Goal: Task Accomplishment & Management: Use online tool/utility

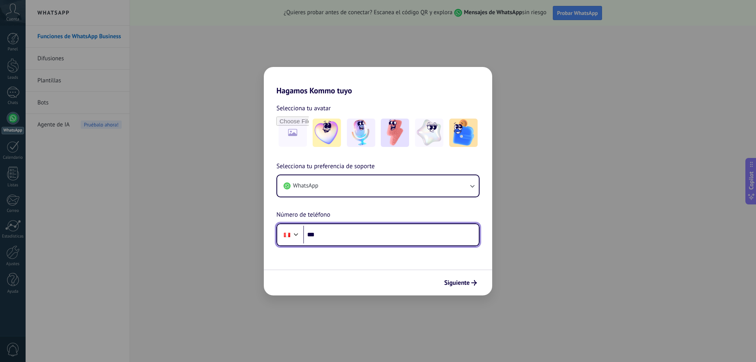
click at [330, 234] on input "***" at bounding box center [391, 235] width 176 height 18
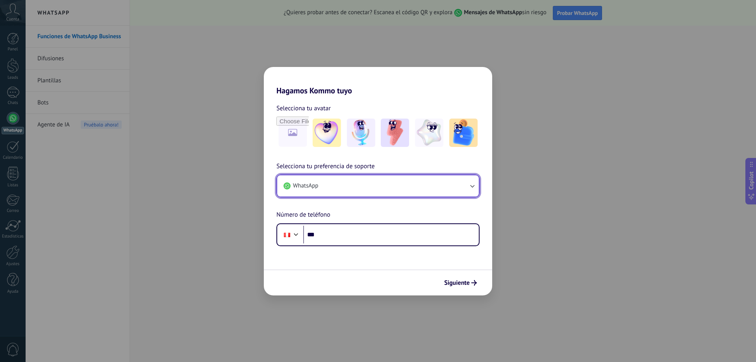
click at [386, 189] on button "WhatsApp" at bounding box center [378, 185] width 202 height 21
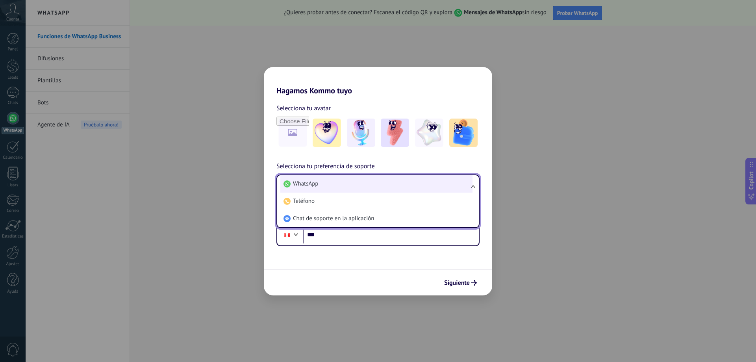
click at [361, 184] on li "WhatsApp" at bounding box center [376, 183] width 192 height 17
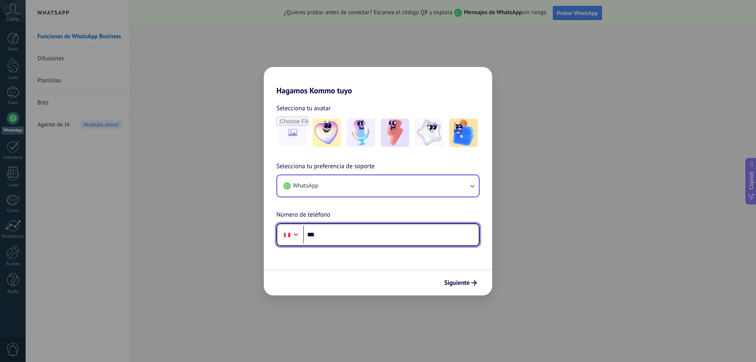
click at [336, 234] on input "***" at bounding box center [391, 235] width 176 height 18
type input "**********"
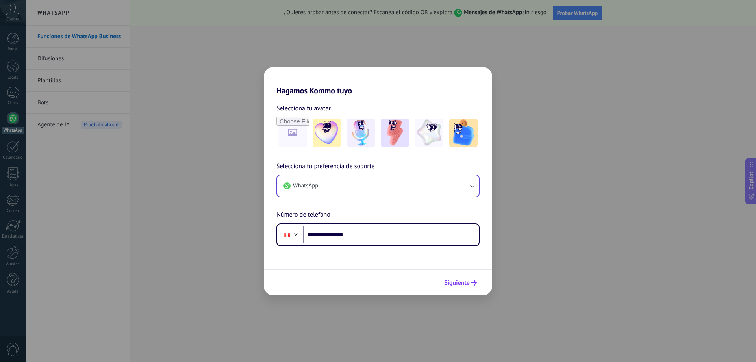
click at [468, 286] on span "Siguiente" at bounding box center [457, 283] width 26 height 6
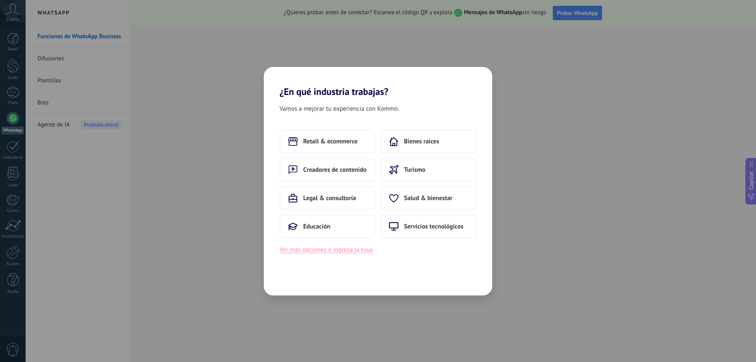
click at [351, 249] on button "Ver más opciones o ingresa la tuya" at bounding box center [326, 250] width 93 height 10
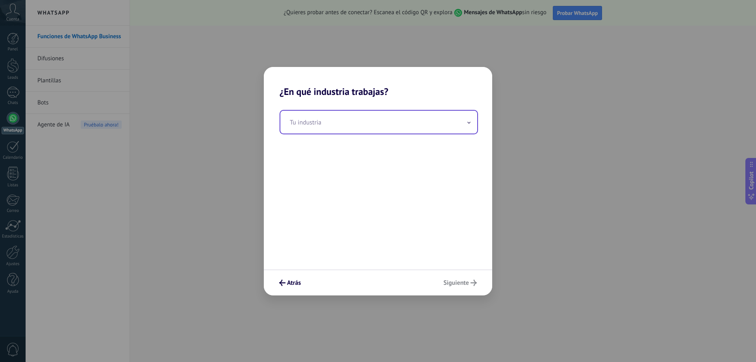
drag, startPoint x: 320, startPoint y: 108, endPoint x: 339, endPoint y: 132, distance: 30.0
click at [325, 114] on div "Tu industria" at bounding box center [378, 183] width 228 height 172
click at [339, 132] on input "text" at bounding box center [378, 122] width 197 height 23
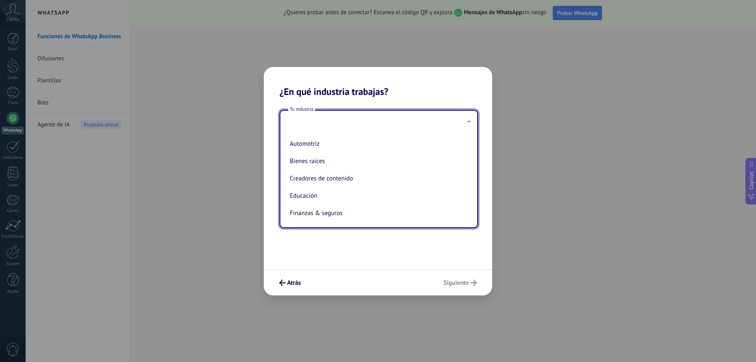
click at [309, 124] on input "text" at bounding box center [378, 122] width 197 height 23
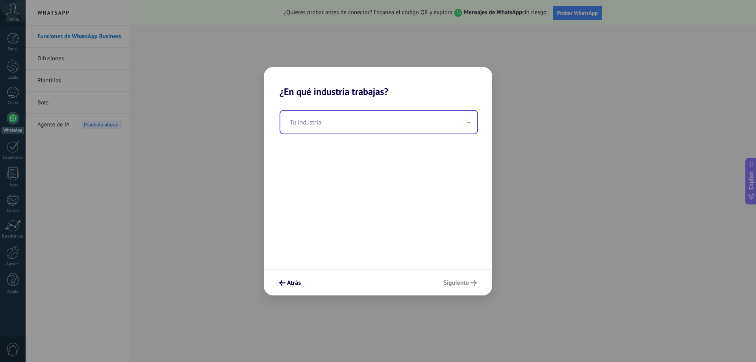
click at [309, 124] on input "text" at bounding box center [378, 122] width 197 height 23
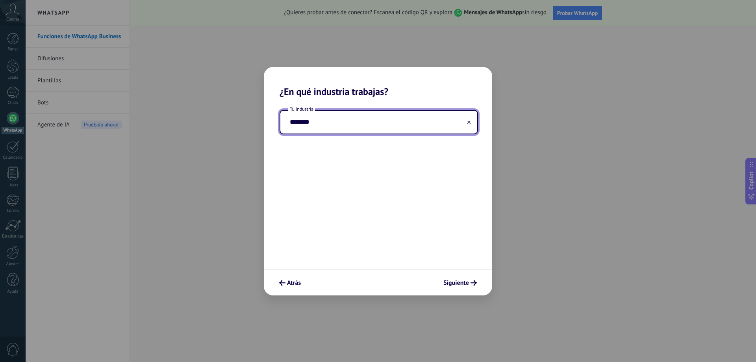
type input "********"
click at [446, 232] on div "Tu industria ********" at bounding box center [378, 183] width 228 height 172
click at [462, 282] on span "Siguiente" at bounding box center [457, 283] width 26 height 6
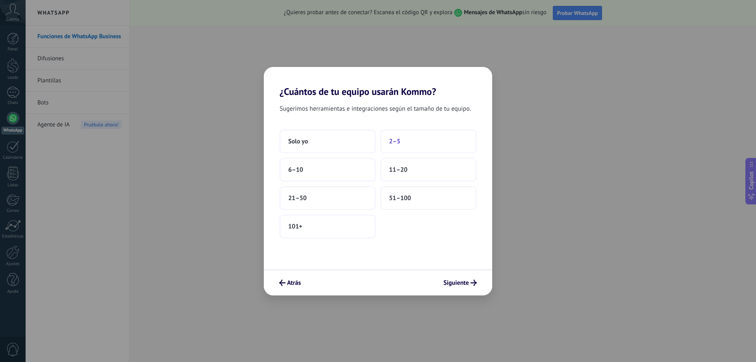
click at [411, 142] on button "2–5" at bounding box center [429, 142] width 96 height 24
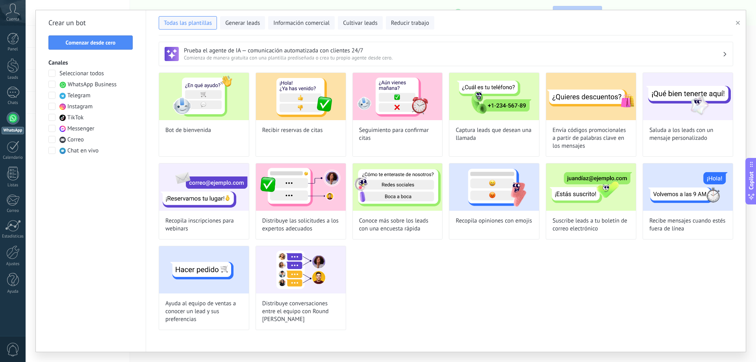
click at [54, 106] on span at bounding box center [51, 106] width 7 height 7
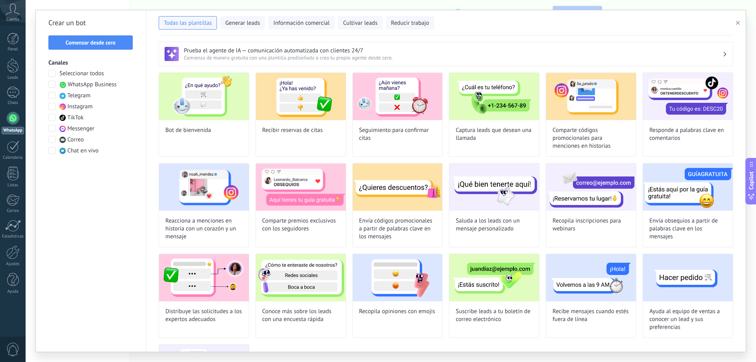
click at [51, 128] on span at bounding box center [51, 128] width 7 height 7
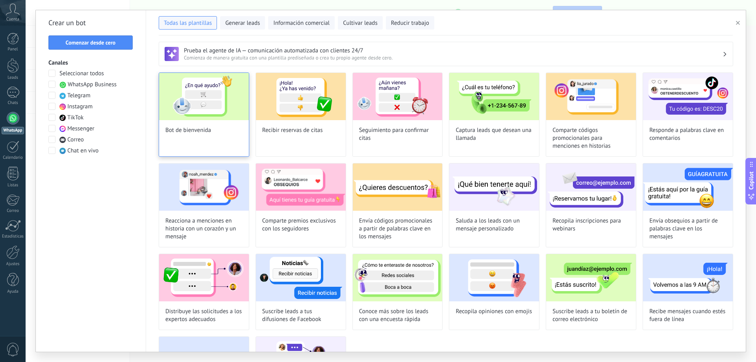
click at [212, 139] on div "Bot de bienvenida" at bounding box center [204, 114] width 91 height 84
type input "**********"
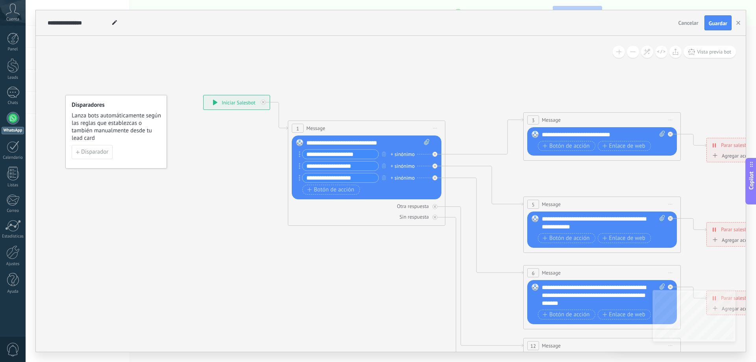
click at [321, 142] on div "**********" at bounding box center [367, 143] width 123 height 8
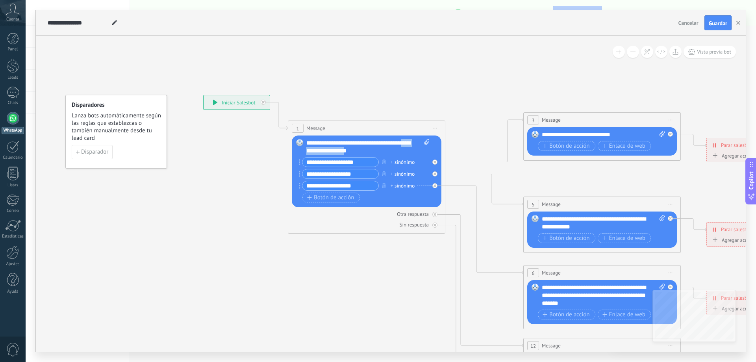
drag, startPoint x: 372, startPoint y: 150, endPoint x: 310, endPoint y: 150, distance: 61.9
click at [310, 150] on div "**********" at bounding box center [367, 147] width 123 height 16
click at [348, 163] on input "**********" at bounding box center [341, 162] width 76 height 9
click at [363, 163] on input "**********" at bounding box center [341, 162] width 76 height 9
drag, startPoint x: 363, startPoint y: 163, endPoint x: 302, endPoint y: 162, distance: 61.5
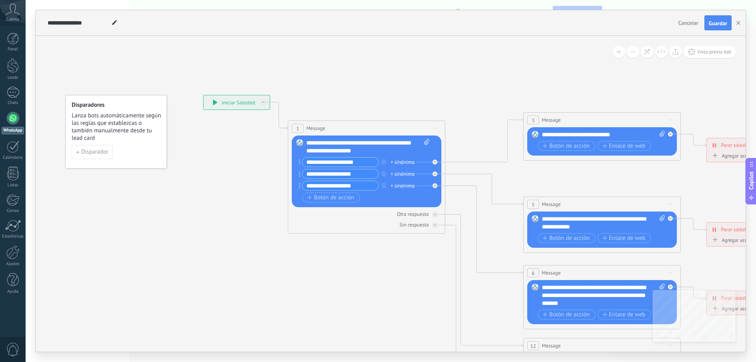
click at [302, 162] on div "**********" at bounding box center [339, 162] width 80 height 10
click at [365, 164] on input "**********" at bounding box center [341, 162] width 76 height 9
drag, startPoint x: 338, startPoint y: 161, endPoint x: 334, endPoint y: 161, distance: 4.3
click at [334, 161] on input "**********" at bounding box center [341, 162] width 76 height 9
click at [357, 161] on input "**********" at bounding box center [341, 162] width 76 height 9
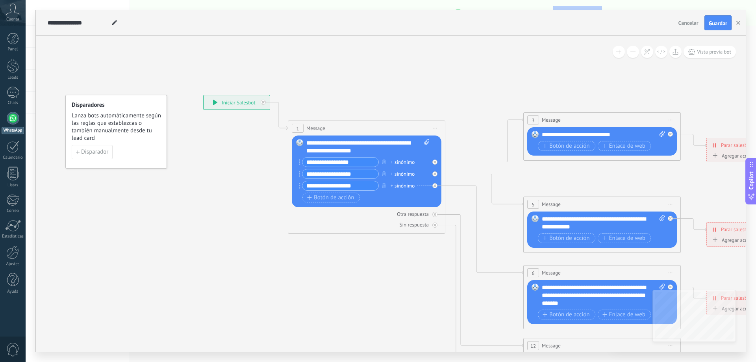
drag, startPoint x: 359, startPoint y: 162, endPoint x: 308, endPoint y: 167, distance: 51.2
click at [303, 159] on div "**********" at bounding box center [339, 162] width 80 height 10
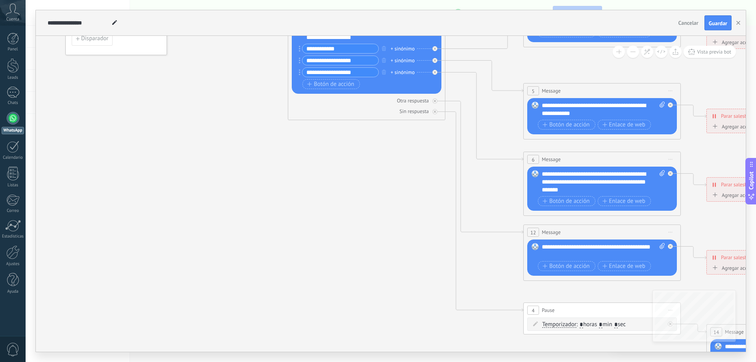
type input "**********"
drag, startPoint x: 277, startPoint y: 268, endPoint x: 420, endPoint y: 262, distance: 143.2
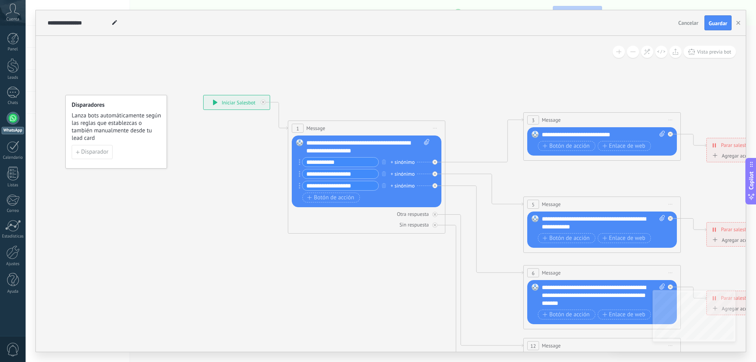
click at [630, 52] on button at bounding box center [633, 52] width 12 height 12
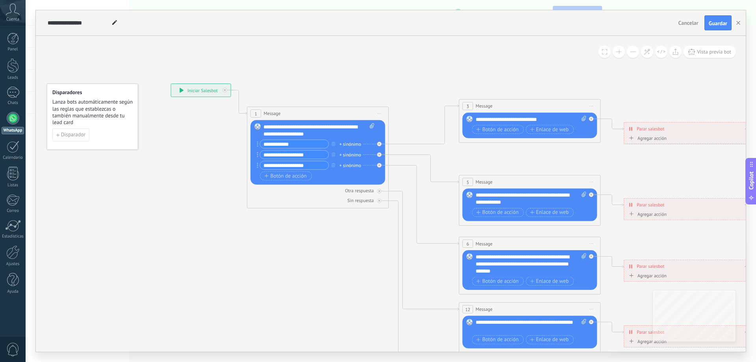
drag, startPoint x: 504, startPoint y: 81, endPoint x: 490, endPoint y: 59, distance: 25.5
click at [490, 59] on icon at bounding box center [546, 260] width 1105 height 708
click at [317, 157] on input "**********" at bounding box center [294, 154] width 69 height 8
click at [313, 155] on input "**********" at bounding box center [294, 154] width 69 height 8
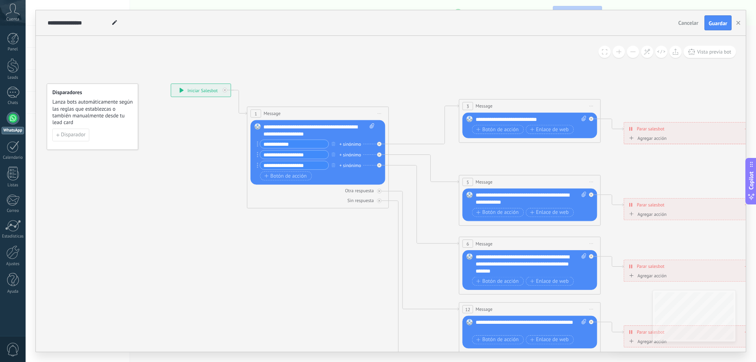
drag, startPoint x: 315, startPoint y: 153, endPoint x: 258, endPoint y: 153, distance: 56.7
click at [258, 153] on div "**********" at bounding box center [293, 154] width 72 height 9
click at [312, 167] on input "**********" at bounding box center [294, 165] width 69 height 8
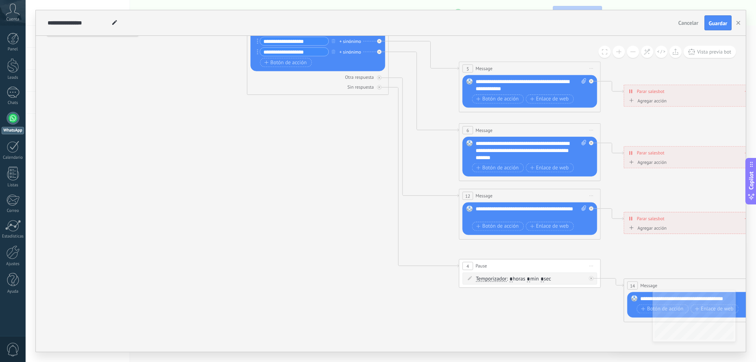
drag, startPoint x: 389, startPoint y: 303, endPoint x: 534, endPoint y: 303, distance: 145.4
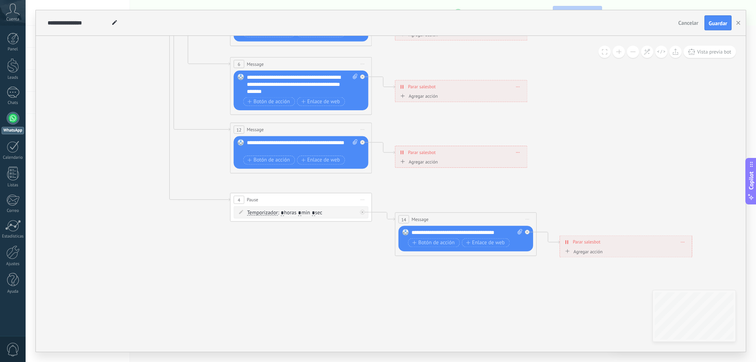
drag, startPoint x: 513, startPoint y: 304, endPoint x: 292, endPoint y: 239, distance: 229.9
click at [292, 239] on icon at bounding box center [317, 81] width 1105 height 708
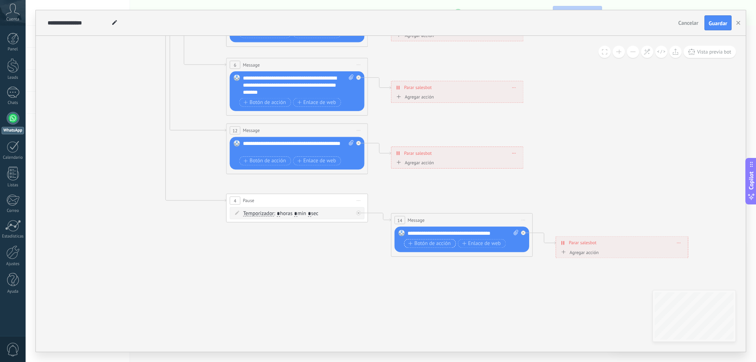
click at [436, 241] on span "Botón de acción" at bounding box center [430, 244] width 43 height 6
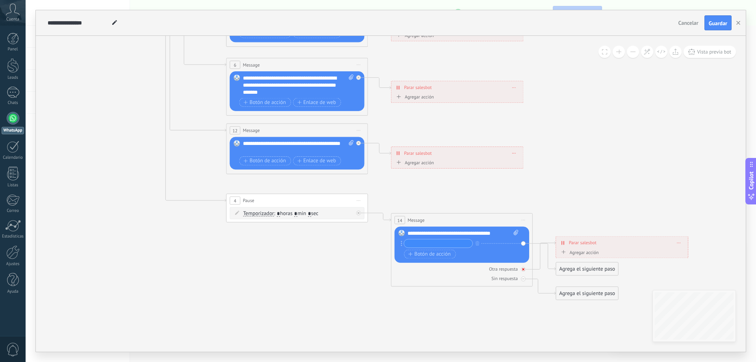
click at [522, 269] on icon at bounding box center [523, 269] width 2 height 2
type input "**********"
click at [278, 273] on icon at bounding box center [266, 110] width 1011 height 767
click at [524, 222] on span "Iniciar vista previa aquí Cambiar nombre Duplicar [GEOGRAPHIC_DATA]" at bounding box center [523, 220] width 11 height 10
click at [625, 210] on icon at bounding box center [266, 110] width 1011 height 767
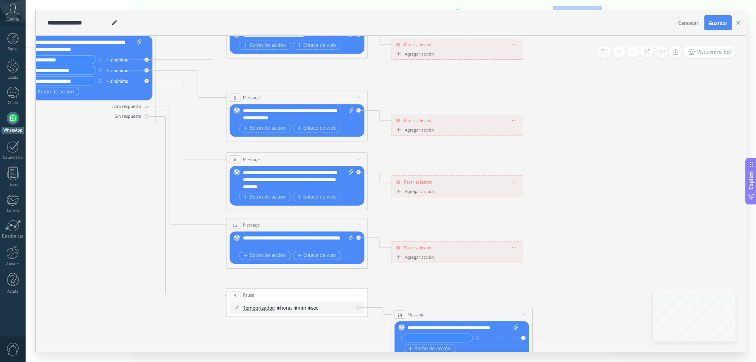
drag, startPoint x: 632, startPoint y: 186, endPoint x: 580, endPoint y: 180, distance: 52.7
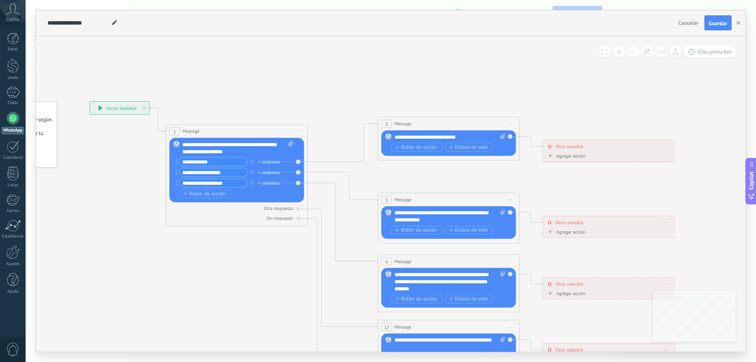
drag, startPoint x: 510, startPoint y: 167, endPoint x: 756, endPoint y: 279, distance: 269.4
click at [756, 275] on div "**********" at bounding box center [391, 181] width 731 height 362
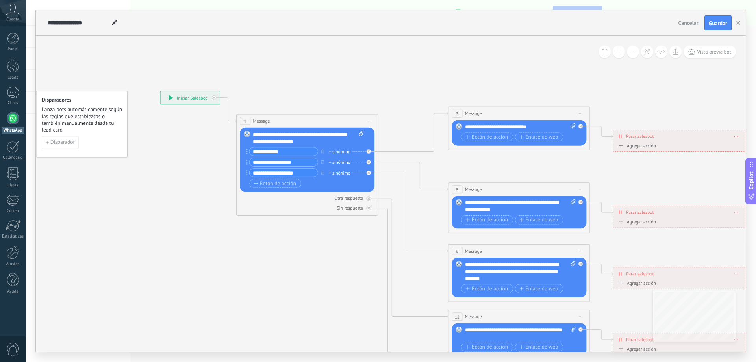
drag, startPoint x: 242, startPoint y: 277, endPoint x: 203, endPoint y: 173, distance: 111.6
click at [214, 265] on icon at bounding box center [488, 297] width 1011 height 767
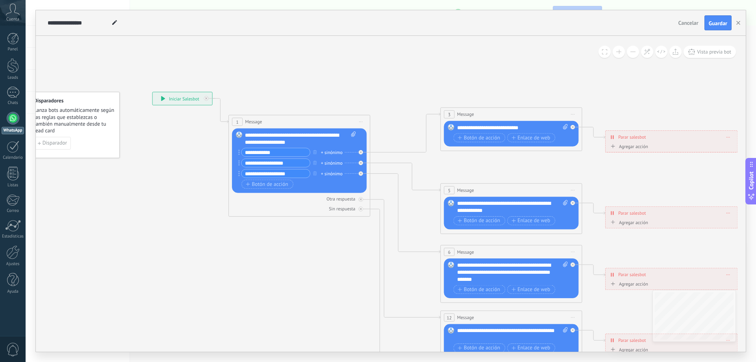
click at [164, 96] on icon at bounding box center [163, 98] width 4 height 5
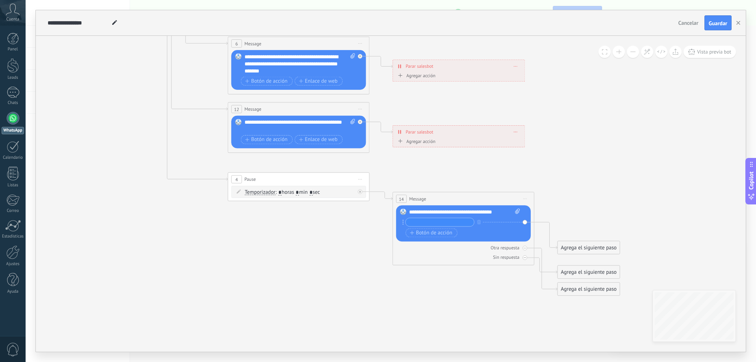
drag, startPoint x: 288, startPoint y: 263, endPoint x: 81, endPoint y: 60, distance: 290.0
click at [81, 60] on icon at bounding box center [267, 89] width 1011 height 767
click at [523, 256] on div at bounding box center [525, 257] width 5 height 5
click at [524, 249] on icon at bounding box center [525, 248] width 2 height 2
click at [575, 245] on div "Agrega el siguiente paso" at bounding box center [589, 248] width 62 height 12
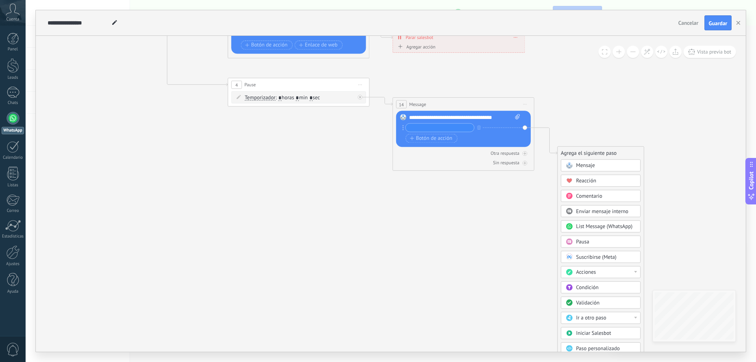
click at [579, 241] on span "Pausa" at bounding box center [582, 241] width 13 height 7
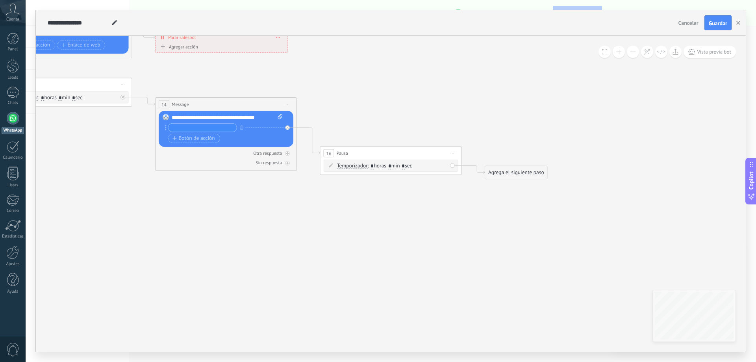
click at [452, 154] on span "Iniciar vista previa aquí Cambiar nombre Duplicar [GEOGRAPHIC_DATA]" at bounding box center [452, 153] width 11 height 10
drag, startPoint x: 470, startPoint y: 200, endPoint x: 462, endPoint y: 198, distance: 7.7
click at [470, 200] on div "Borrar" at bounding box center [485, 199] width 70 height 12
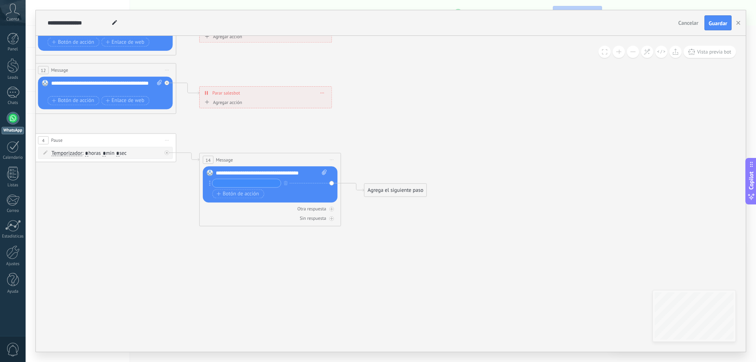
drag, startPoint x: 345, startPoint y: 193, endPoint x: 399, endPoint y: 251, distance: 78.9
click at [394, 249] on icon at bounding box center [74, 35] width 1011 height 736
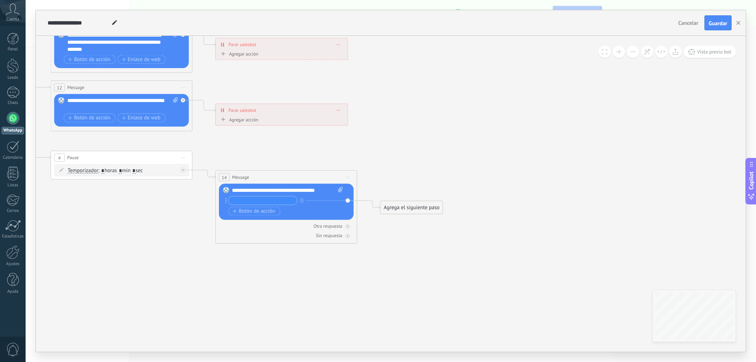
click at [269, 199] on input "text" at bounding box center [262, 201] width 69 height 8
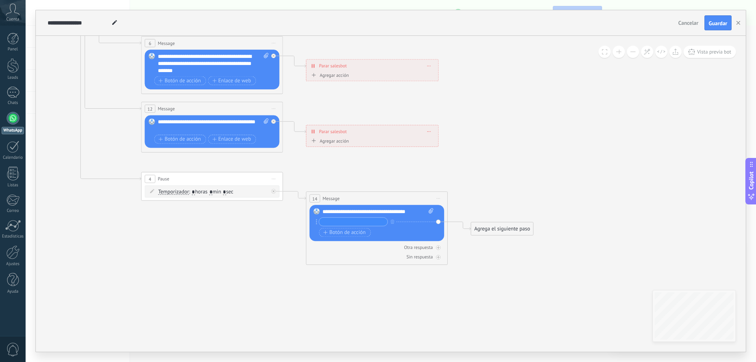
drag, startPoint x: 431, startPoint y: 264, endPoint x: 522, endPoint y: 285, distance: 93.1
click at [522, 285] on icon at bounding box center [181, 74] width 1011 height 736
click at [489, 230] on div "Agrega el siguiente paso" at bounding box center [502, 229] width 62 height 12
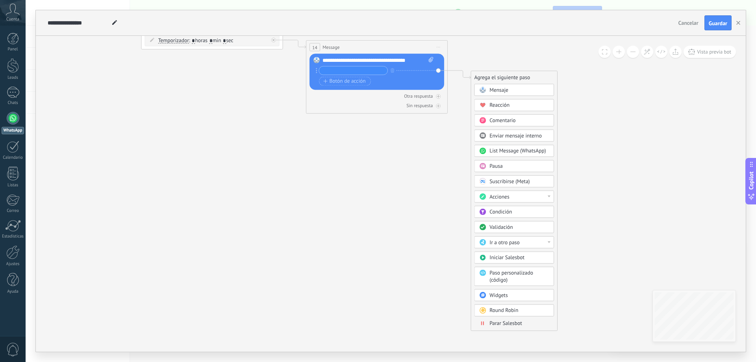
click at [517, 322] on span "Parar Salesbot" at bounding box center [506, 323] width 33 height 7
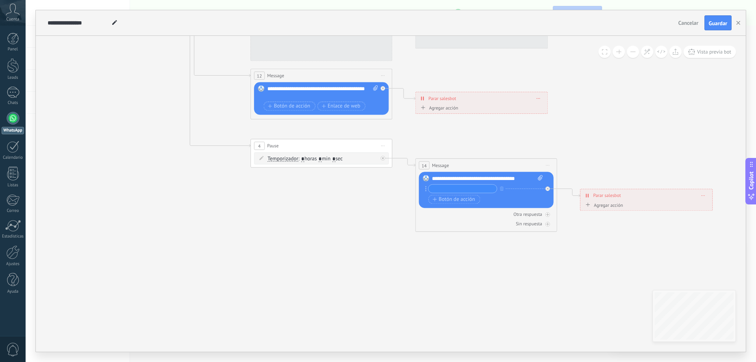
drag, startPoint x: 354, startPoint y: 198, endPoint x: 592, endPoint y: 321, distance: 267.6
click at [634, 321] on icon at bounding box center [290, 41] width 1011 height 736
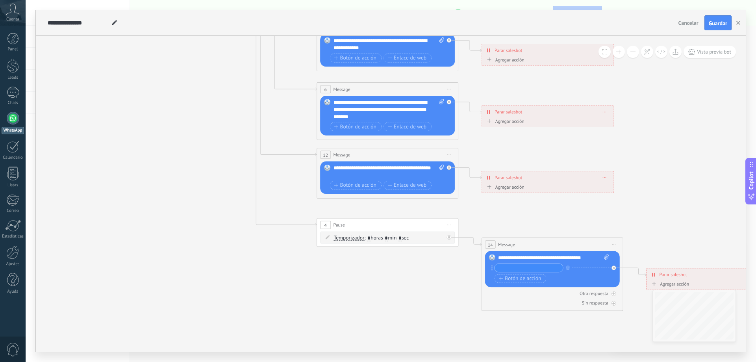
drag, startPoint x: 329, startPoint y: 259, endPoint x: 424, endPoint y: 317, distance: 110.9
click at [368, 327] on icon at bounding box center [356, 120] width 1011 height 736
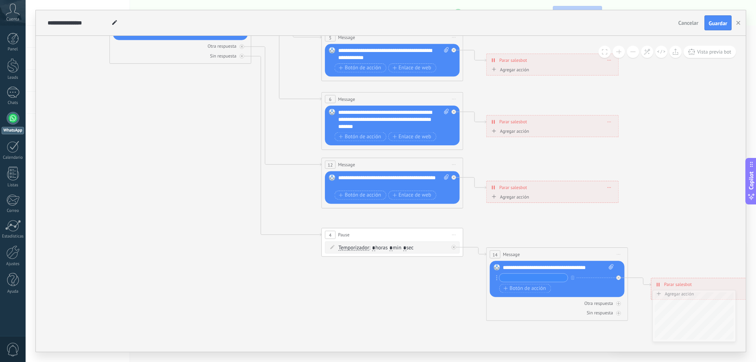
click at [424, 312] on icon at bounding box center [361, 130] width 1011 height 736
click at [522, 279] on input "text" at bounding box center [534, 278] width 69 height 8
click at [536, 288] on span "Botón de acción" at bounding box center [525, 289] width 43 height 6
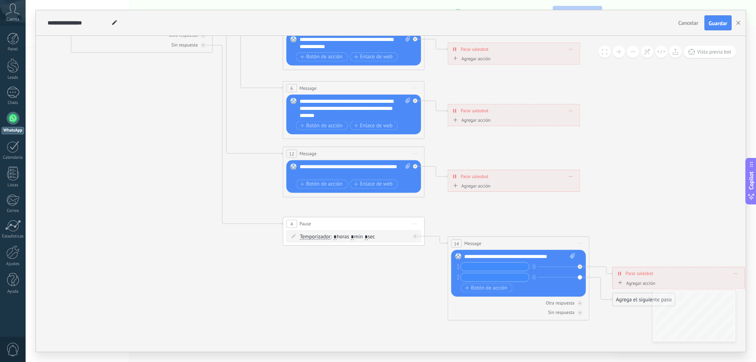
drag, startPoint x: 383, startPoint y: 289, endPoint x: 324, endPoint y: 266, distance: 63.6
click at [324, 266] on icon at bounding box center [370, 124] width 1105 height 747
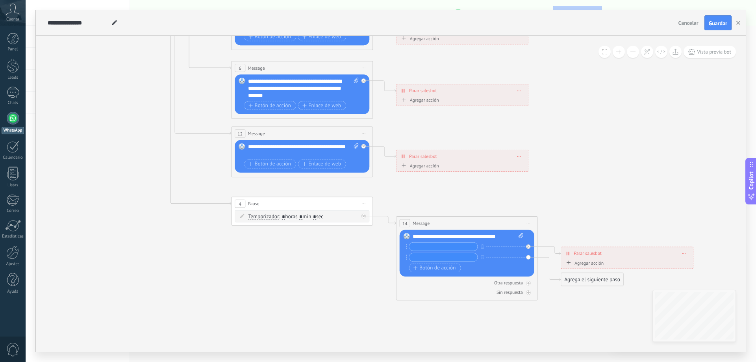
click at [527, 258] on div "Reemplazar Quitar Convertir a mensaje de voz Arrastre la imagen aquí para adjun…" at bounding box center [467, 253] width 135 height 47
click at [407, 257] on circle at bounding box center [406, 256] width 1 height 1
drag, startPoint x: 407, startPoint y: 257, endPoint x: 396, endPoint y: 275, distance: 20.7
click at [361, 269] on icon at bounding box center [318, 104] width 1105 height 747
click at [484, 255] on icon "button" at bounding box center [483, 257] width 4 height 4
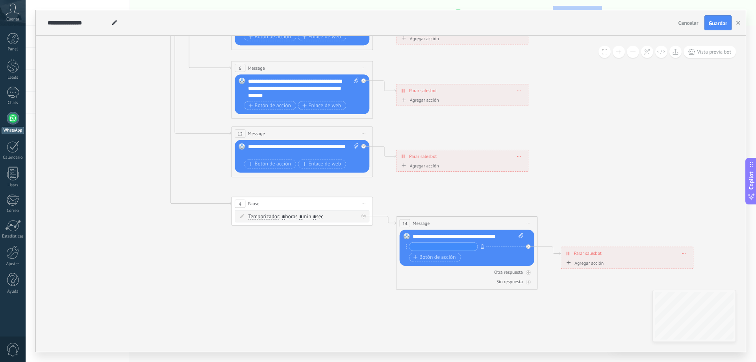
click at [484, 245] on icon "button" at bounding box center [483, 246] width 4 height 4
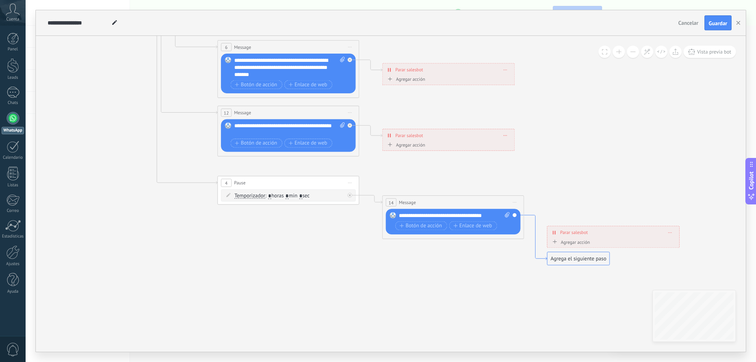
drag, startPoint x: 559, startPoint y: 257, endPoint x: 540, endPoint y: 258, distance: 19.3
click at [540, 258] on icon at bounding box center [535, 237] width 23 height 45
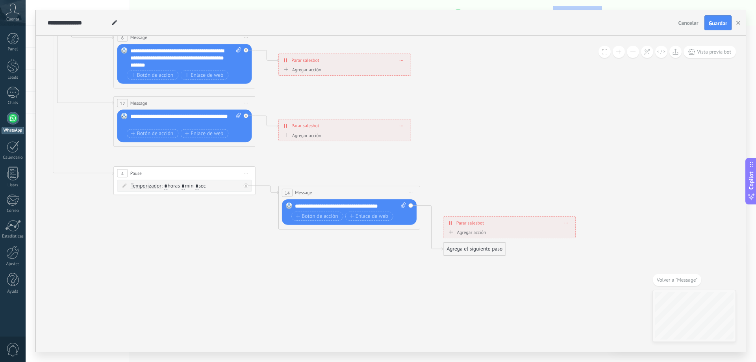
drag, startPoint x: 429, startPoint y: 284, endPoint x: 468, endPoint y: 312, distance: 48.9
click at [468, 312] on icon at bounding box center [200, 66] width 1105 height 733
click at [400, 215] on div "Botón de acción Enlace de web" at bounding box center [349, 216] width 114 height 9
click at [569, 222] on div "**********" at bounding box center [510, 223] width 132 height 13
click at [567, 223] on icon at bounding box center [567, 223] width 4 height 1
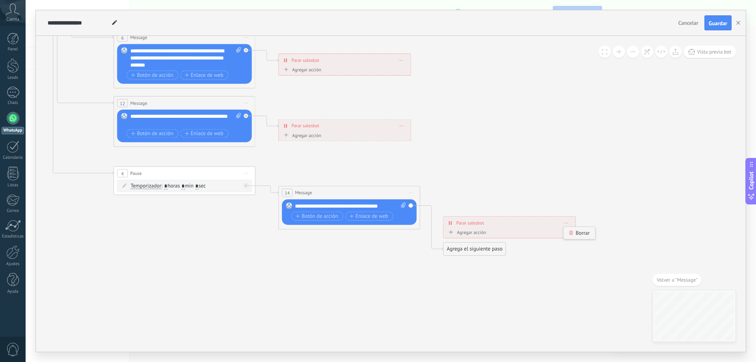
click at [576, 232] on div "Borrar" at bounding box center [580, 233] width 32 height 12
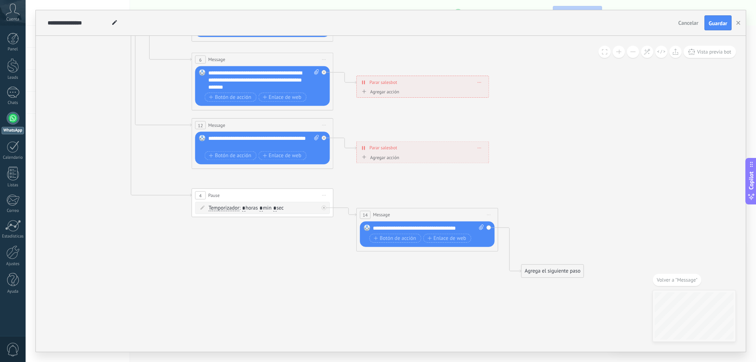
drag, startPoint x: 515, startPoint y: 293, endPoint x: 540, endPoint y: 300, distance: 25.3
click at [540, 300] on icon at bounding box center [278, 88] width 1105 height 733
click at [488, 227] on div "Reemplazar Quitar Convertir a mensaje de voz Arrastre la imagen aquí para adjun…" at bounding box center [427, 234] width 135 height 26
click at [551, 270] on div "Agrega el siguiente paso" at bounding box center [553, 272] width 62 height 12
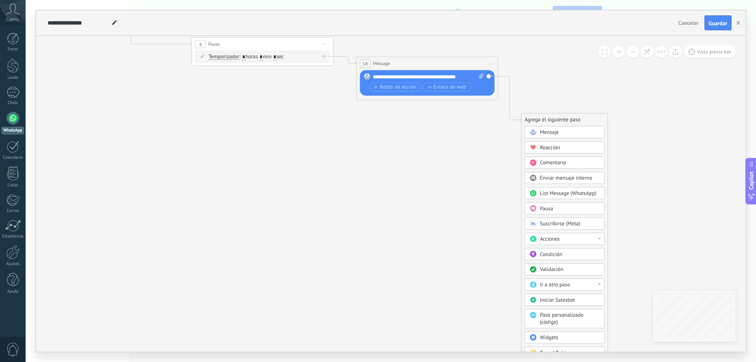
click at [570, 299] on span "Iniciar Salesbot" at bounding box center [557, 300] width 35 height 7
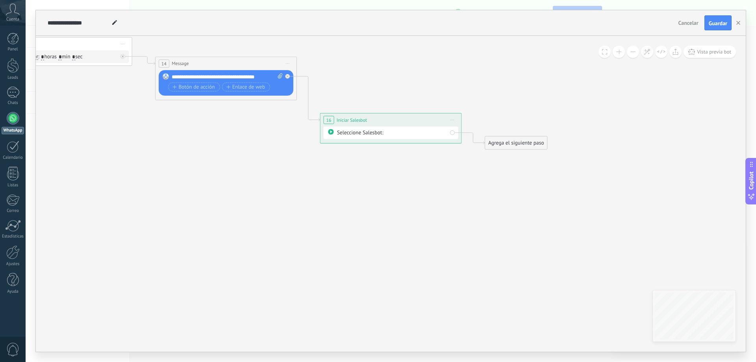
click at [453, 121] on span "Iniciar vista previa aquí Cambiar nombre Duplicar [GEOGRAPHIC_DATA]" at bounding box center [452, 120] width 11 height 10
click at [465, 167] on div "Borrar" at bounding box center [485, 166] width 70 height 12
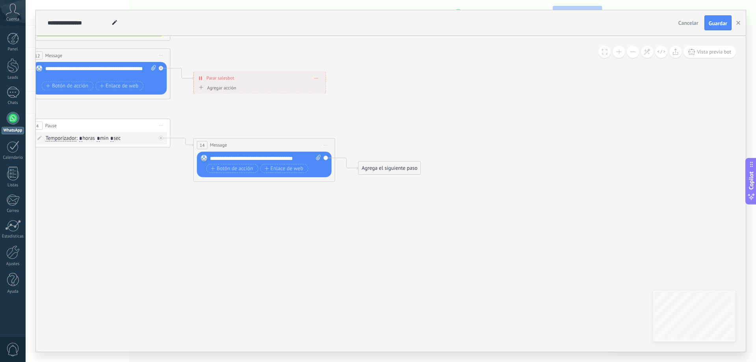
drag, startPoint x: 377, startPoint y: 260, endPoint x: 405, endPoint y: 236, distance: 36.6
click at [394, 290] on icon at bounding box center [68, 6] width 1011 height 707
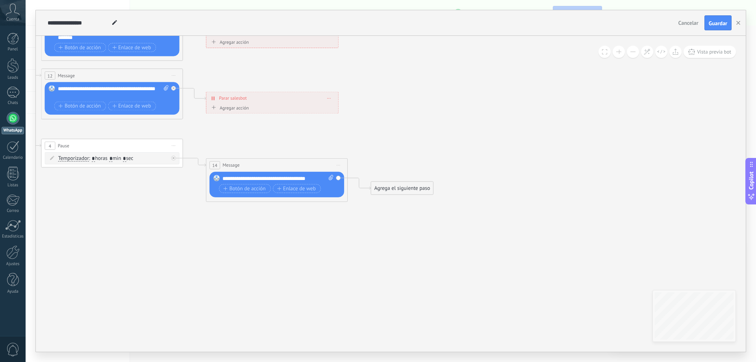
click at [401, 188] on div "Agrega el siguiente paso" at bounding box center [402, 188] width 62 height 12
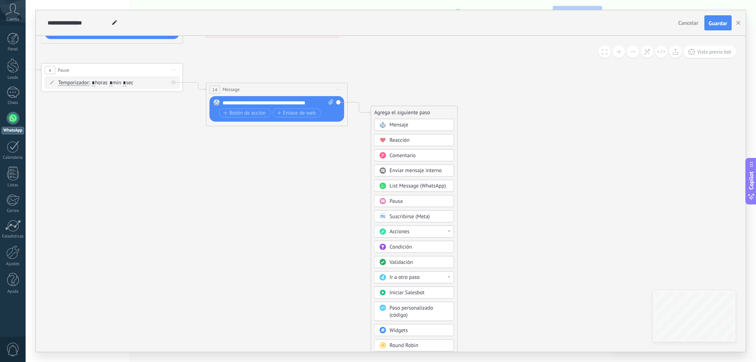
click at [448, 277] on div at bounding box center [449, 277] width 3 height 2
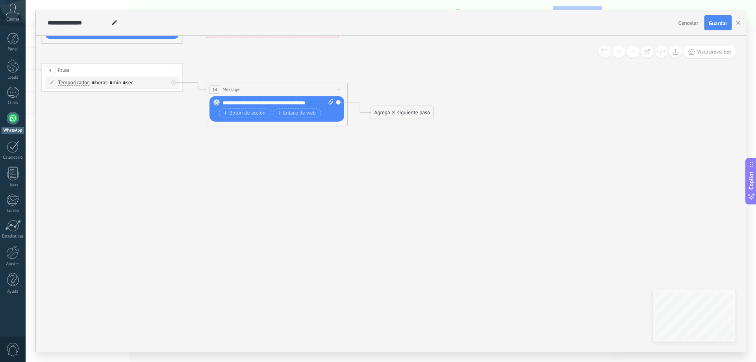
click at [416, 119] on div "Agrega el siguiente paso Mensaje Mensaje Mensaje Reacción Comentario Enviar men…" at bounding box center [402, 112] width 63 height 13
click at [412, 111] on div "Agrega el siguiente paso" at bounding box center [402, 113] width 62 height 12
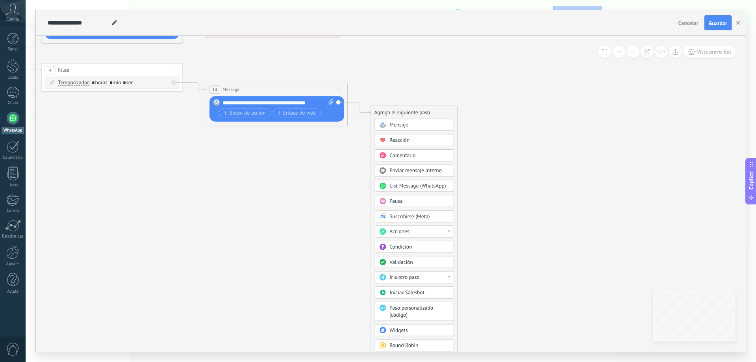
click at [441, 231] on div "Acciones" at bounding box center [419, 231] width 59 height 7
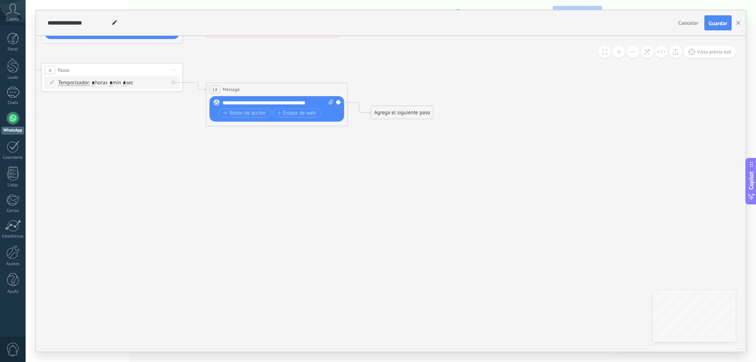
click at [411, 115] on div "Agrega el siguiente paso" at bounding box center [402, 113] width 62 height 12
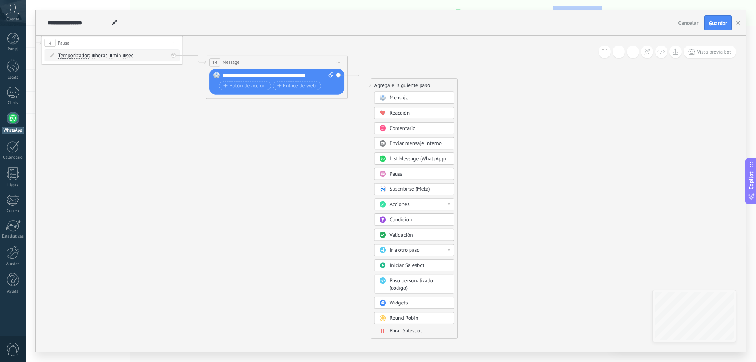
click at [407, 332] on span "Parar Salesbot" at bounding box center [406, 331] width 33 height 7
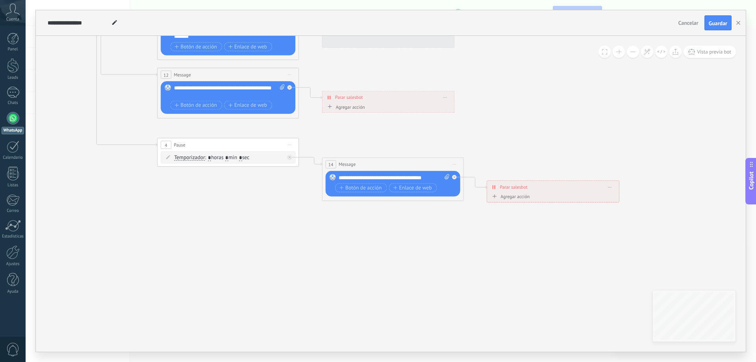
drag, startPoint x: 340, startPoint y: 181, endPoint x: 548, endPoint y: 297, distance: 238.3
click at [544, 298] on icon at bounding box center [197, 25] width 1011 height 707
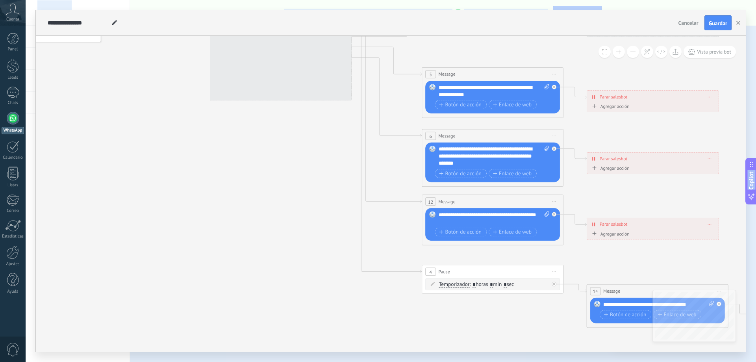
drag, startPoint x: 362, startPoint y: 264, endPoint x: 481, endPoint y: 349, distance: 146.5
click at [541, 362] on html ".abccls-1,.abccls-2{fill-rule:evenodd}.abccls-2{fill:#fff} .abfcls-1{fill:none}…" at bounding box center [378, 181] width 756 height 362
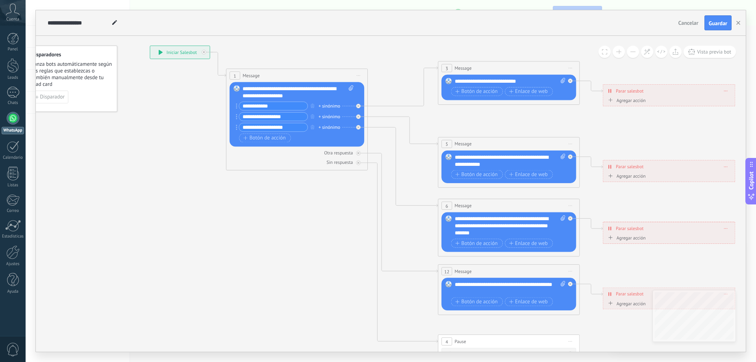
drag, startPoint x: 294, startPoint y: 240, endPoint x: 312, endPoint y: 327, distance: 89.0
click at [312, 327] on icon at bounding box center [478, 221] width 1011 height 707
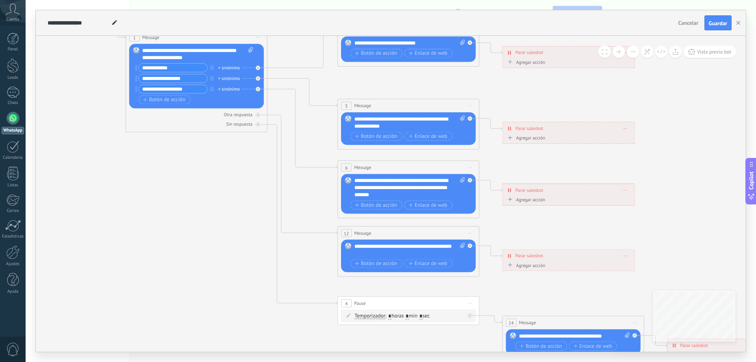
drag, startPoint x: 334, startPoint y: 269, endPoint x: 228, endPoint y: 208, distance: 123.0
click at [229, 208] on icon at bounding box center [377, 183] width 1011 height 707
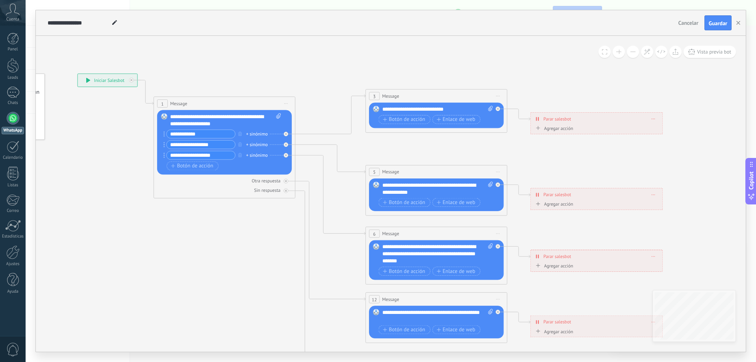
drag, startPoint x: 205, startPoint y: 216, endPoint x: 229, endPoint y: 282, distance: 70.6
click at [229, 282] on icon at bounding box center [405, 249] width 1011 height 707
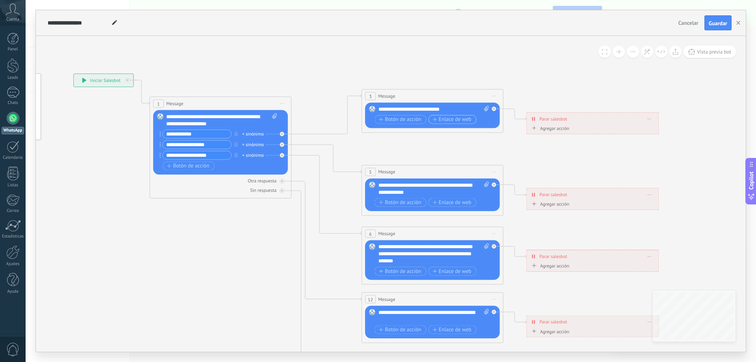
click at [451, 120] on span "Enlace de web" at bounding box center [452, 120] width 39 height 6
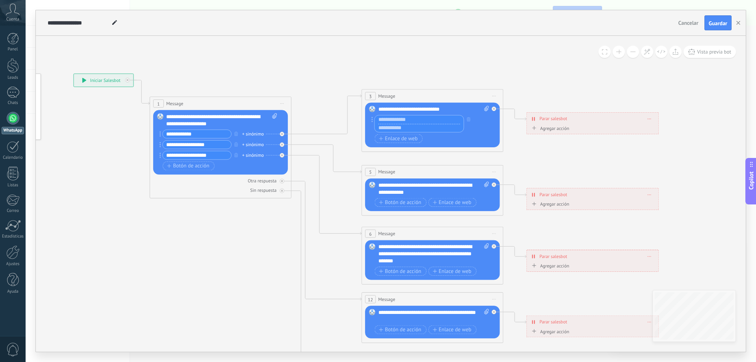
click at [405, 117] on input "text" at bounding box center [419, 119] width 89 height 8
paste input "**********"
type input "**********"
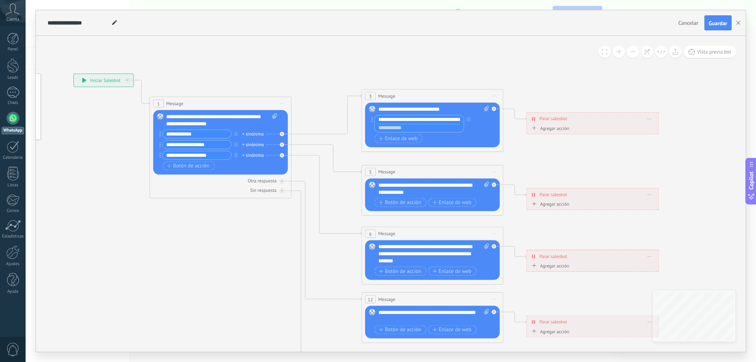
click at [402, 128] on input "text" at bounding box center [419, 128] width 89 height 8
click at [403, 126] on input "text" at bounding box center [419, 128] width 89 height 8
paste input "**********"
type input "**********"
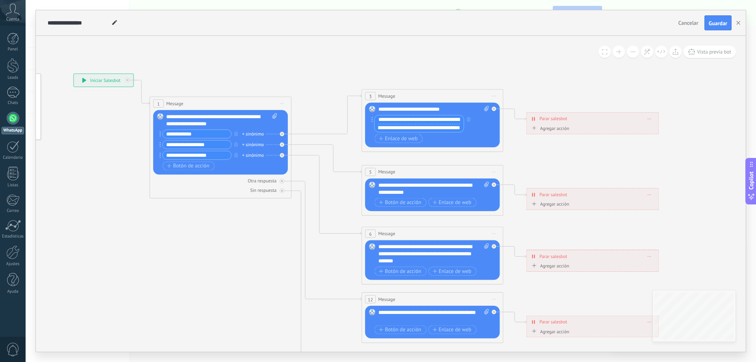
scroll to position [0, 0]
click at [722, 147] on icon at bounding box center [401, 249] width 1011 height 707
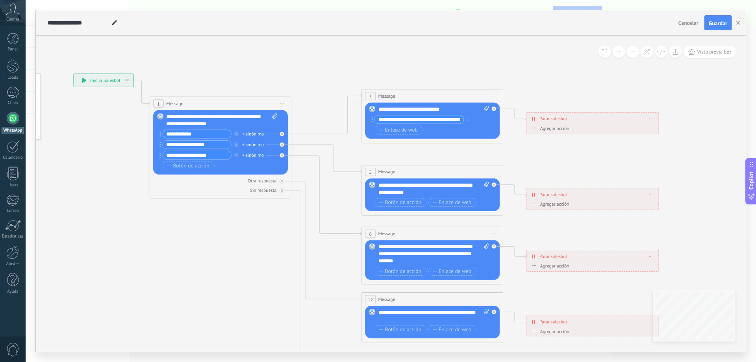
click at [447, 110] on div "**********" at bounding box center [434, 109] width 111 height 7
drag, startPoint x: 449, startPoint y: 110, endPoint x: 378, endPoint y: 107, distance: 71.0
click at [378, 107] on div "Reemplazar Quitar Convertir a mensaje de voz Arrastre la imagen aquí para adjun…" at bounding box center [432, 121] width 135 height 36
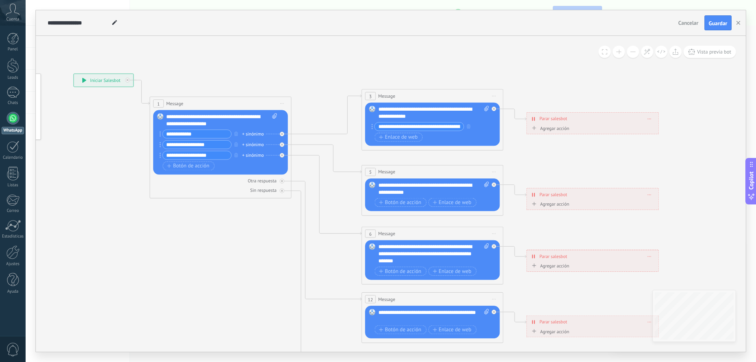
click at [211, 141] on input "**********" at bounding box center [197, 145] width 69 height 8
type input "**********"
click at [228, 275] on icon at bounding box center [401, 249] width 1011 height 707
drag, startPoint x: 448, startPoint y: 186, endPoint x: 430, endPoint y: 185, distance: 17.3
click at [430, 185] on div "**********" at bounding box center [434, 189] width 111 height 14
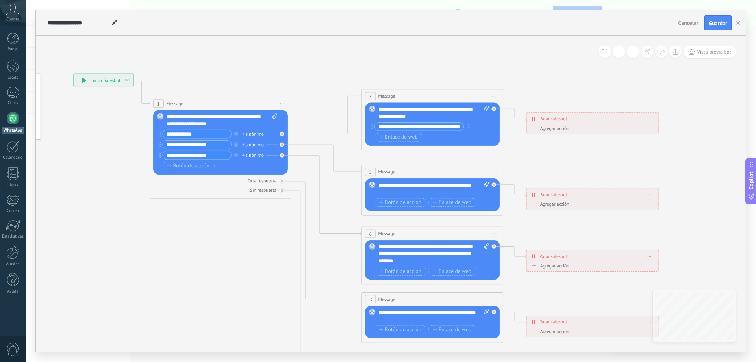
click at [440, 186] on div "**********" at bounding box center [434, 189] width 111 height 14
click at [221, 266] on icon at bounding box center [401, 249] width 1011 height 707
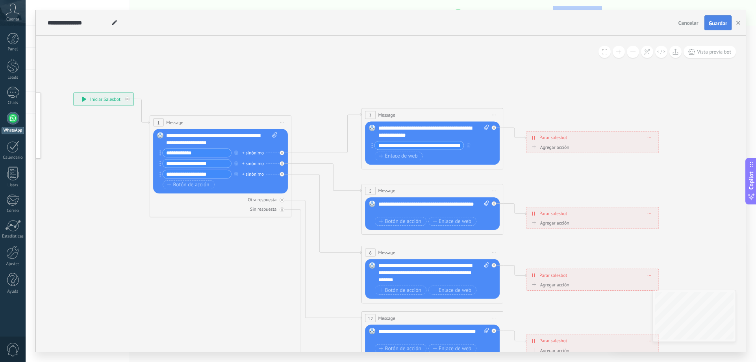
click at [716, 25] on span "Guardar" at bounding box center [718, 23] width 19 height 6
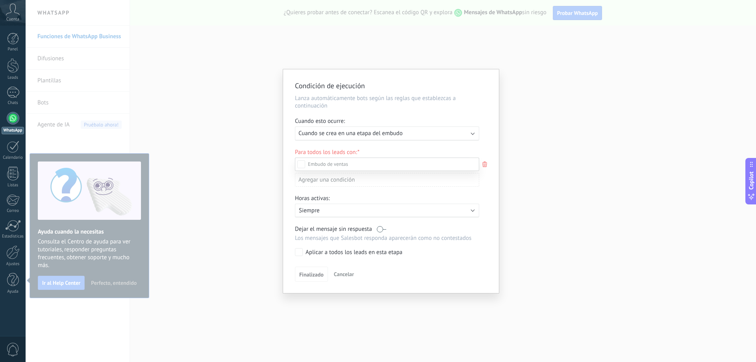
click at [422, 134] on div at bounding box center [391, 181] width 731 height 362
click at [422, 134] on div "Ejecutar: Cuando se crea en una etapa del embudo" at bounding box center [384, 133] width 171 height 7
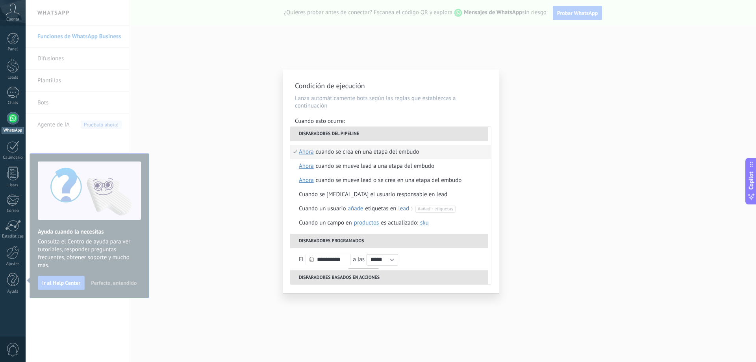
click at [461, 118] on div "Cuando esto ocurre:" at bounding box center [391, 121] width 192 height 9
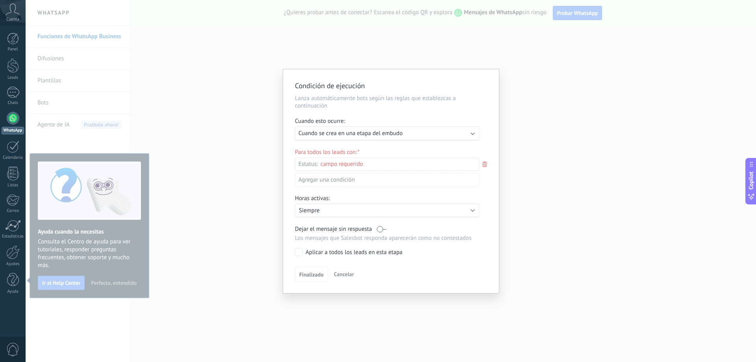
click at [0, 0] on div "Incoming leads Contacto inicial Negociación Debate contractual Discusión de con…" at bounding box center [0, 0] width 0 height 0
click at [0, 0] on div "Contacto inicial" at bounding box center [0, 0] width 0 height 0
click at [491, 193] on div at bounding box center [391, 181] width 731 height 362
click at [325, 213] on p "Siempre" at bounding box center [368, 211] width 138 height 7
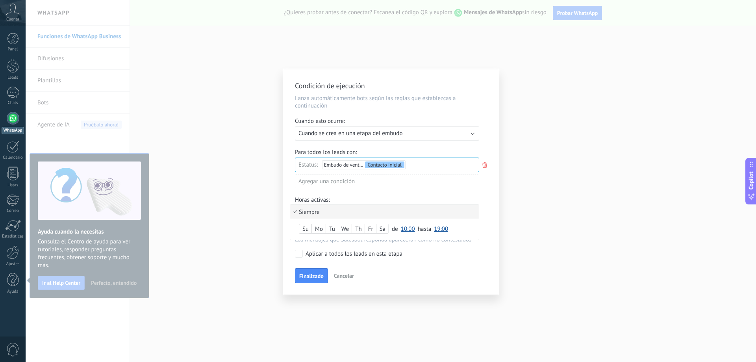
click at [325, 213] on li "Siempre" at bounding box center [384, 212] width 189 height 14
click at [341, 213] on p "Siempre" at bounding box center [368, 211] width 138 height 7
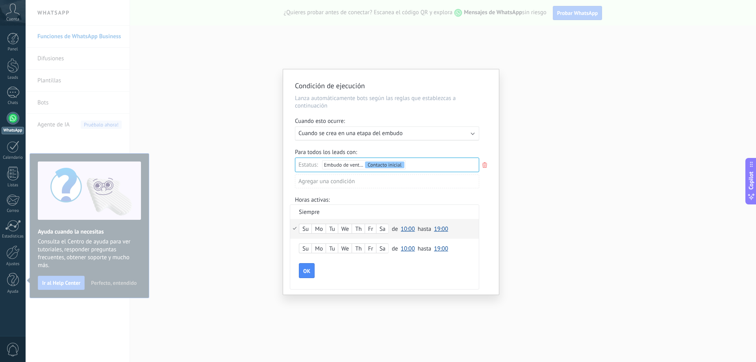
click at [321, 227] on div "Mo" at bounding box center [319, 229] width 14 height 11
click at [362, 228] on div "Th" at bounding box center [358, 229] width 13 height 11
click at [386, 228] on div "Sa" at bounding box center [383, 229] width 12 height 11
click at [323, 215] on li "Siempre" at bounding box center [384, 212] width 189 height 14
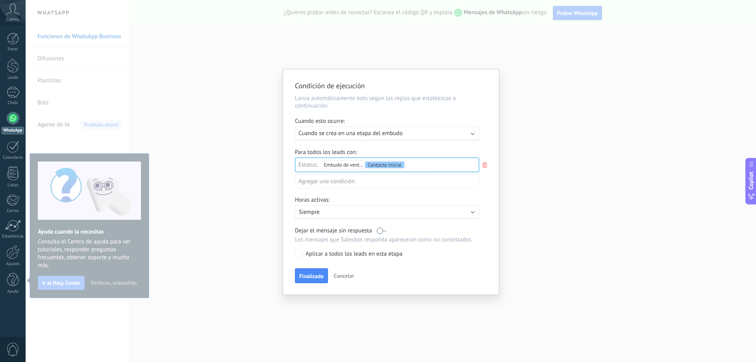
click at [391, 217] on div "Activo: Siempre" at bounding box center [387, 212] width 184 height 14
click at [493, 246] on div at bounding box center [391, 181] width 216 height 225
click at [305, 274] on span "Finalizado" at bounding box center [311, 276] width 24 height 6
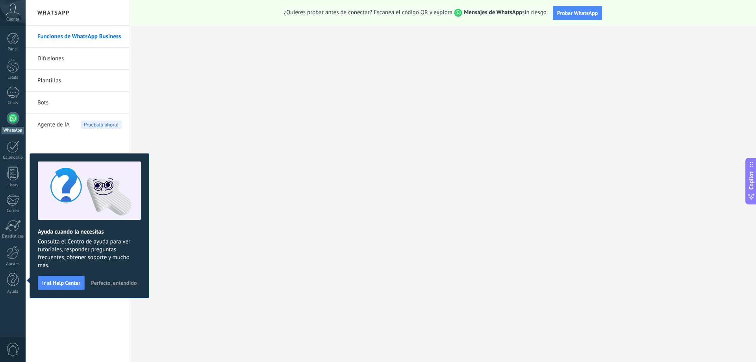
click at [15, 120] on div at bounding box center [13, 118] width 13 height 13
click at [11, 40] on div at bounding box center [13, 39] width 12 height 12
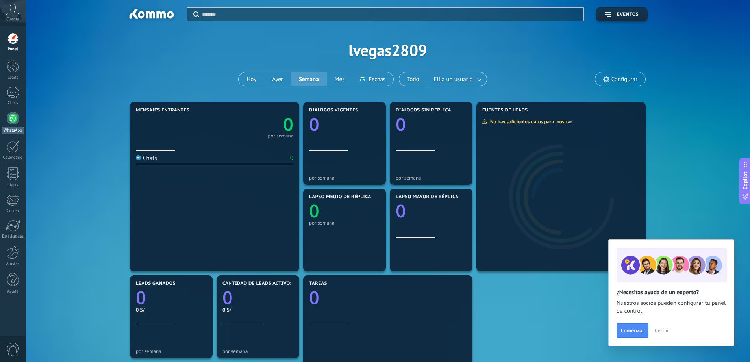
click at [17, 123] on div at bounding box center [13, 118] width 13 height 13
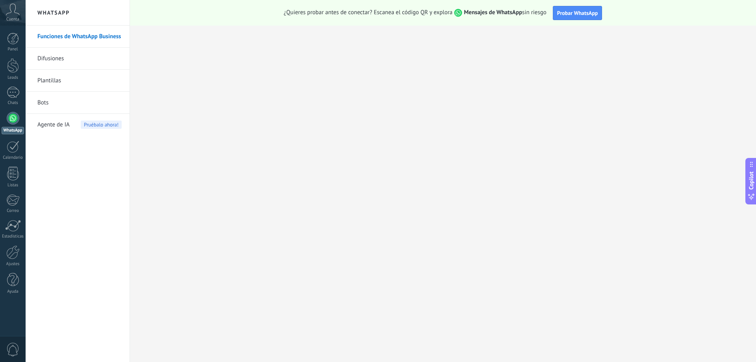
click at [65, 97] on link "Bots" at bounding box center [79, 103] width 84 height 22
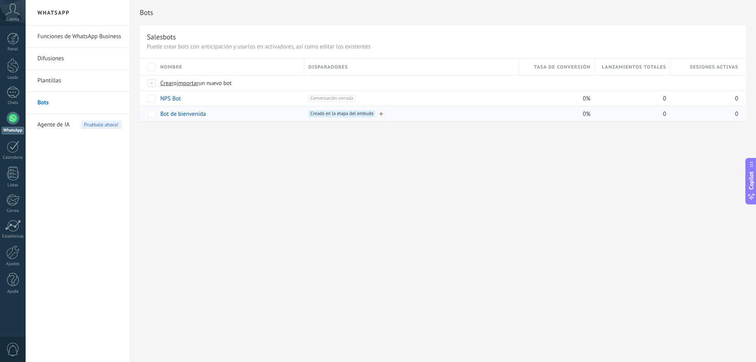
click at [431, 116] on div "+1 Creado en la etapa del embudo +0" at bounding box center [411, 113] width 206 height 7
click at [325, 111] on span "Creado en la etapa del embudo +0" at bounding box center [341, 113] width 67 height 7
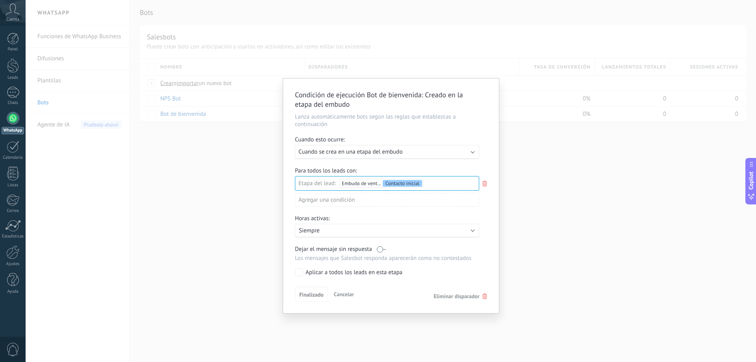
click at [565, 224] on div "Condición de ejecución Bot de bienvenida : Creado en la etapa del embudo Lanza …" at bounding box center [391, 181] width 731 height 362
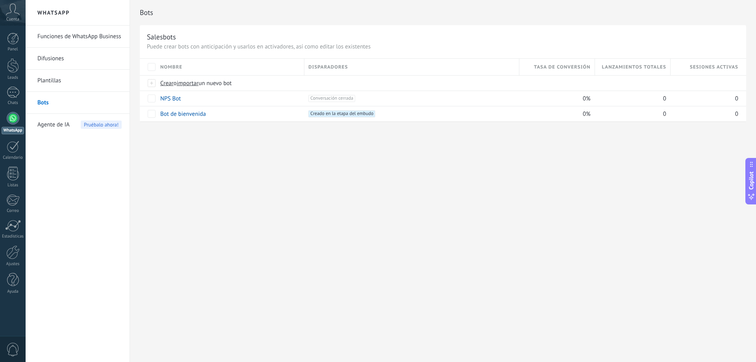
click at [76, 38] on link "Funciones de WhatsApp Business" at bounding box center [79, 37] width 84 height 22
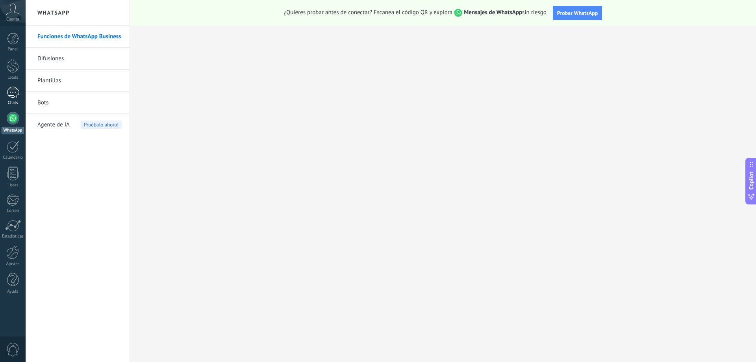
click at [14, 100] on div "Chats" at bounding box center [13, 102] width 23 height 5
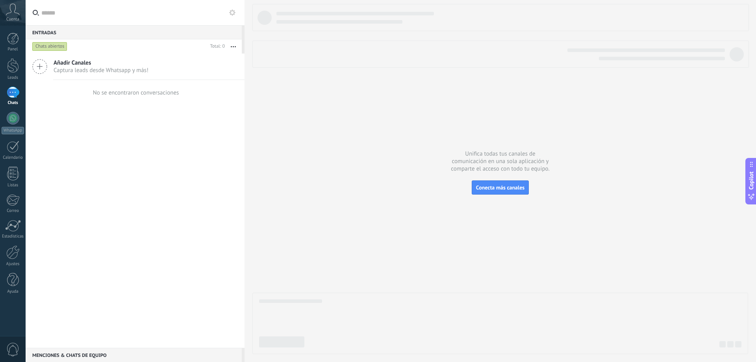
click at [83, 69] on span "Captura leads desde Whatsapp y más!" at bounding box center [101, 70] width 95 height 7
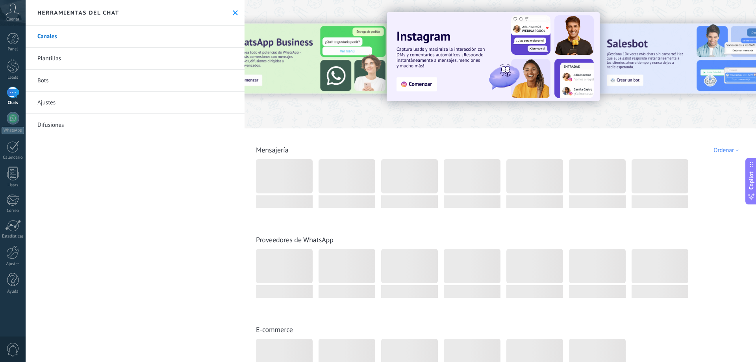
click at [59, 83] on link "Bots" at bounding box center [135, 81] width 219 height 22
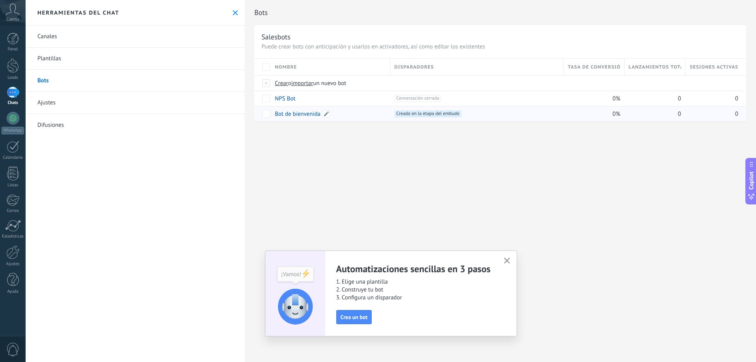
click at [309, 114] on link "Bot de bienvenida" at bounding box center [298, 113] width 46 height 7
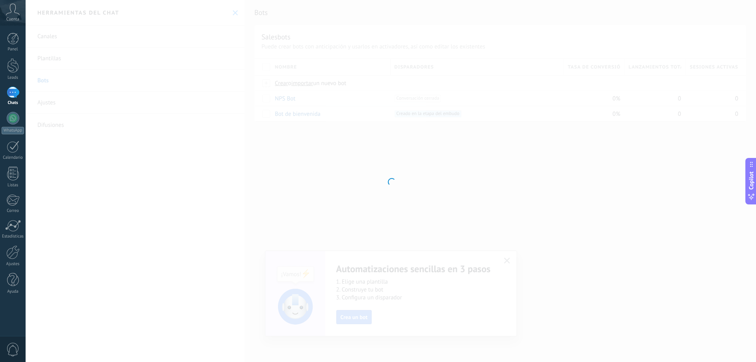
type input "**********"
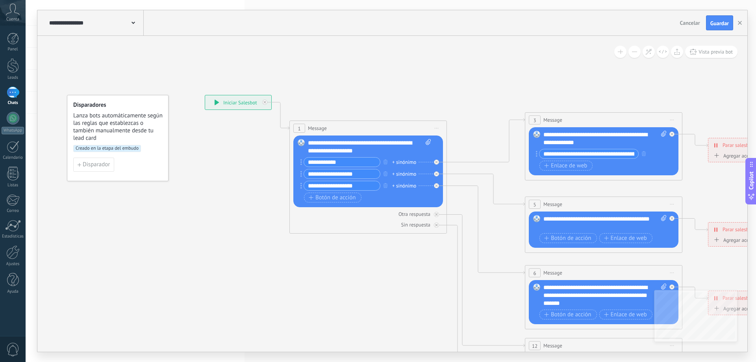
click at [692, 22] on span "Cancelar" at bounding box center [690, 22] width 20 height 7
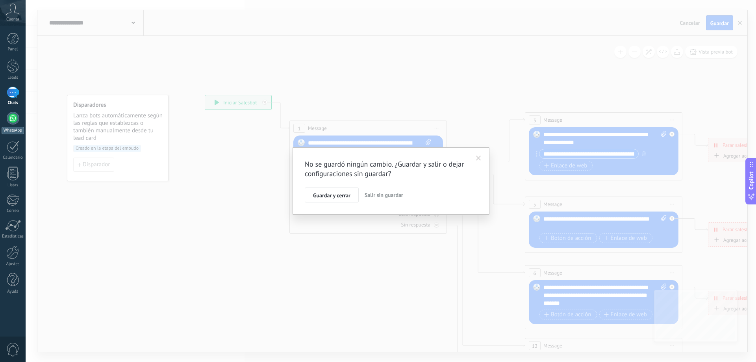
click at [17, 120] on div at bounding box center [13, 118] width 13 height 13
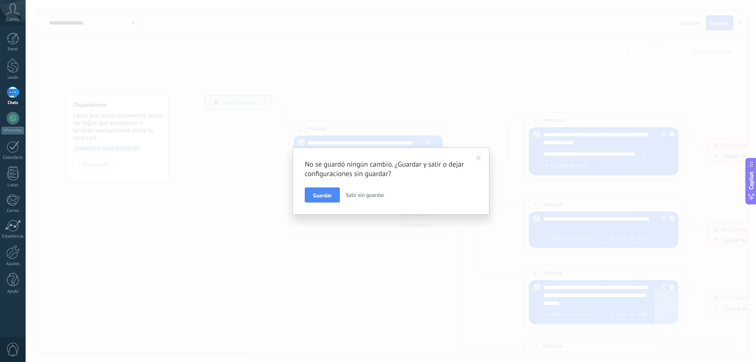
click at [372, 198] on span "Salir sin guardar" at bounding box center [365, 194] width 39 height 7
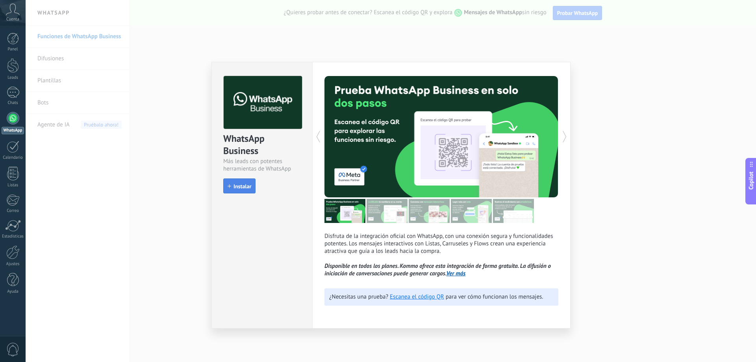
click at [243, 186] on span "Instalar" at bounding box center [243, 187] width 18 height 6
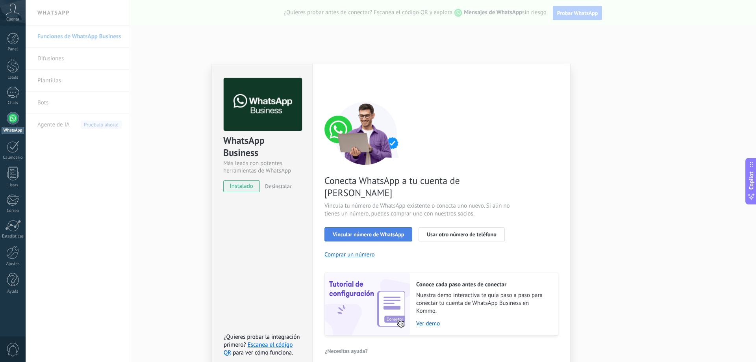
click at [387, 232] on span "Vincular número de WhatsApp" at bounding box center [368, 235] width 71 height 6
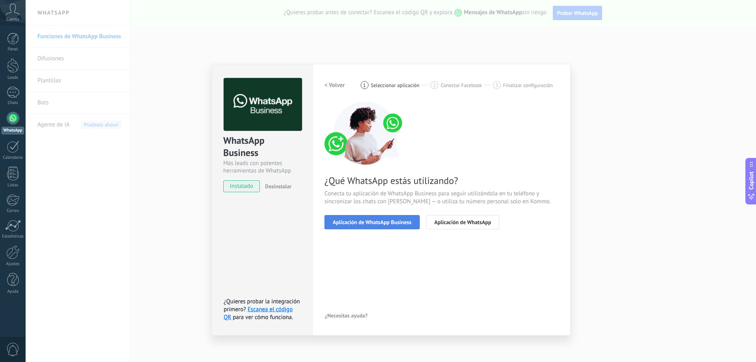
click at [383, 225] on button "Aplicación de WhatsApp Business" at bounding box center [372, 222] width 95 height 14
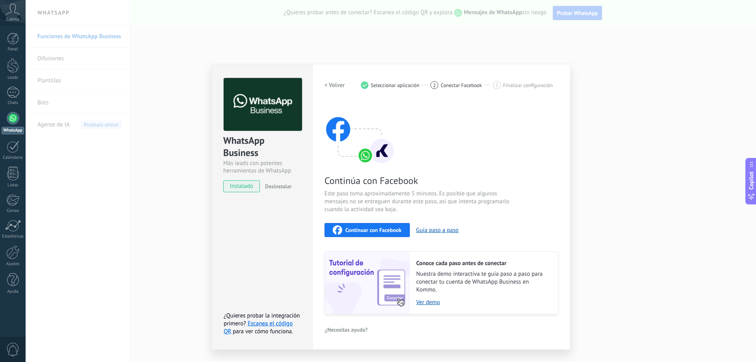
click at [365, 232] on span "Continuar con Facebook" at bounding box center [373, 230] width 56 height 6
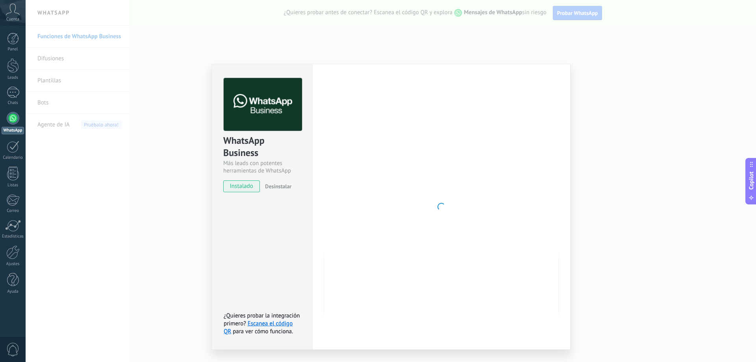
click at [501, 164] on div at bounding box center [442, 207] width 234 height 258
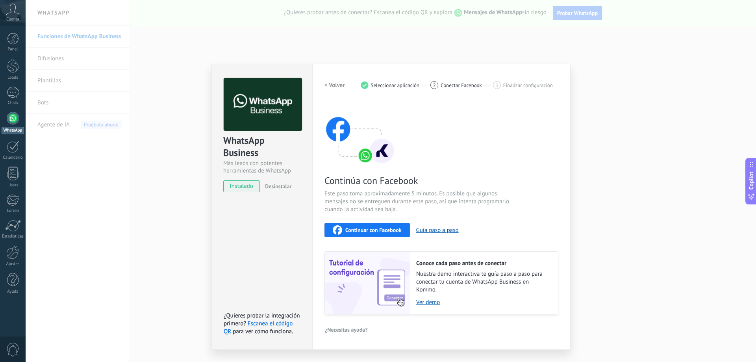
click at [634, 161] on div "WhatsApp Business Más leads con potentes herramientas de WhatsApp instalado Des…" at bounding box center [391, 181] width 731 height 362
